Goal: Task Accomplishment & Management: Use online tool/utility

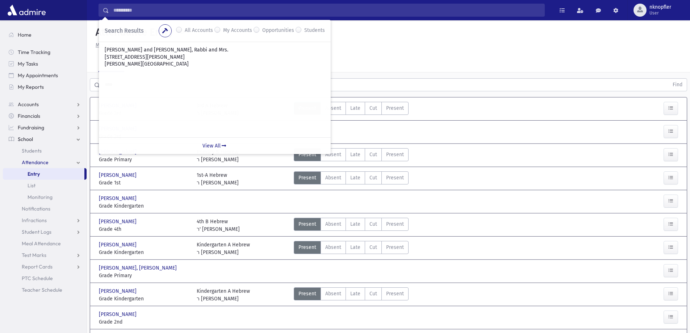
click at [45, 178] on link "Entry" at bounding box center [44, 174] width 82 height 12
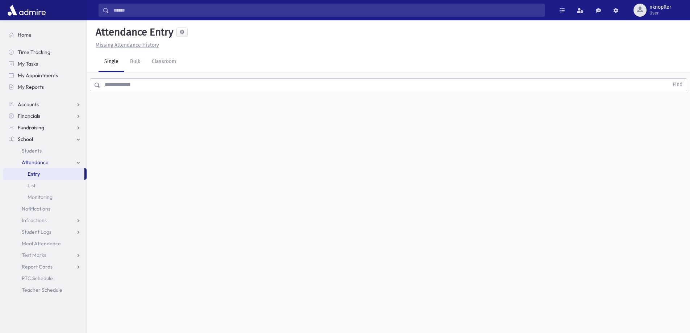
drag, startPoint x: 98, startPoint y: 92, endPoint x: 112, endPoint y: 85, distance: 15.1
click at [105, 88] on div "Find" at bounding box center [388, 83] width 603 height 22
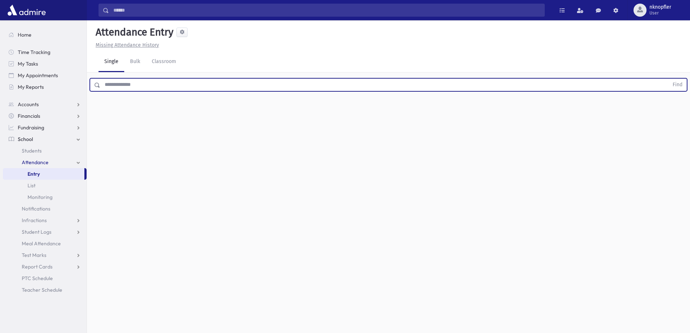
click at [112, 85] on input "text" at bounding box center [384, 84] width 568 height 13
click at [668, 79] on button "Find" at bounding box center [677, 85] width 18 height 12
type input "*"
click at [668, 79] on button "Find" at bounding box center [677, 85] width 18 height 12
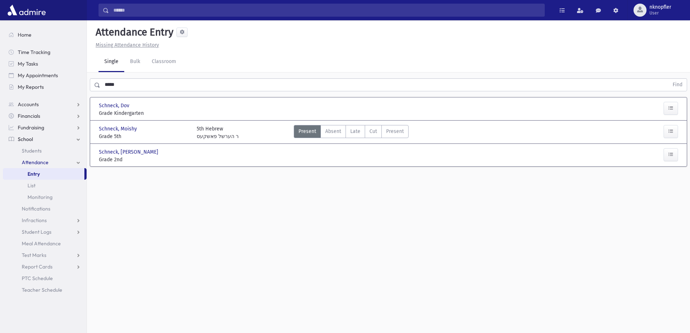
drag, startPoint x: 351, startPoint y: 128, endPoint x: 482, endPoint y: 130, distance: 130.8
click at [352, 128] on span "Late" at bounding box center [355, 132] width 10 height 8
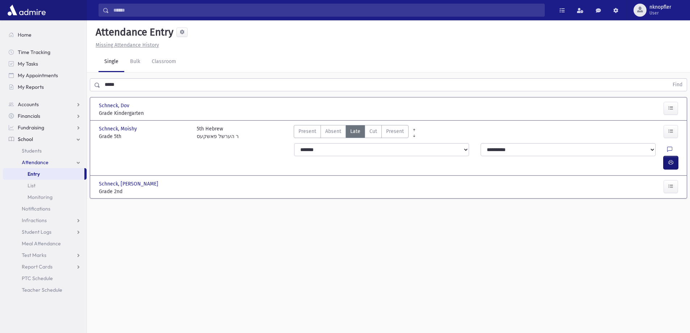
drag, startPoint x: 674, startPoint y: 147, endPoint x: 627, endPoint y: 146, distance: 46.4
click at [674, 156] on button "button" at bounding box center [671, 162] width 14 height 13
click at [131, 90] on input "*****" at bounding box center [384, 84] width 568 height 13
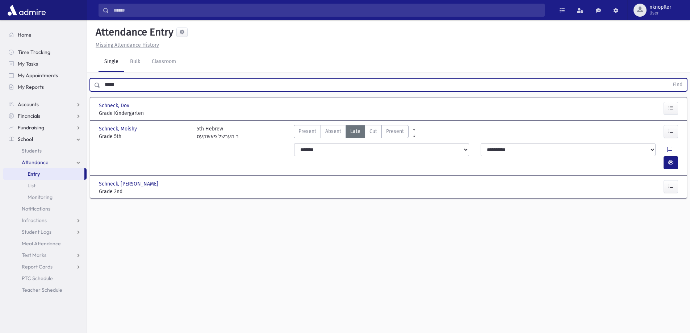
click at [131, 90] on input "*****" at bounding box center [384, 84] width 568 height 13
type input "*****"
click at [668, 79] on button "Find" at bounding box center [677, 85] width 18 height 12
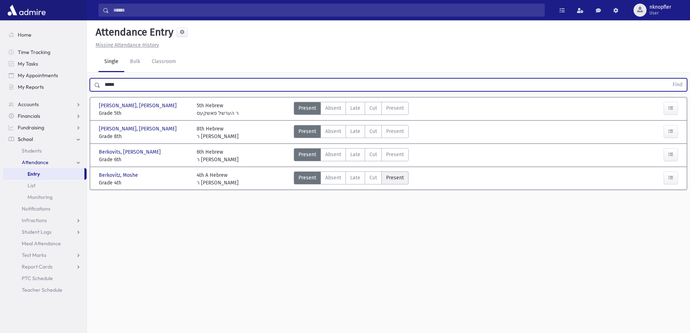
drag, startPoint x: 352, startPoint y: 171, endPoint x: 404, endPoint y: 184, distance: 53.1
click at [353, 171] on label "Late L" at bounding box center [356, 177] width 20 height 13
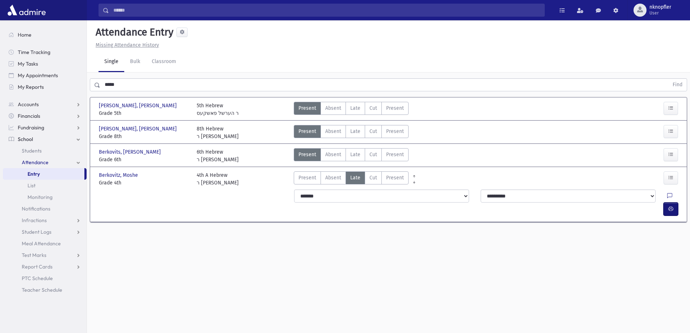
click at [671, 206] on icon "button" at bounding box center [670, 209] width 5 height 6
